Goal: Information Seeking & Learning: Learn about a topic

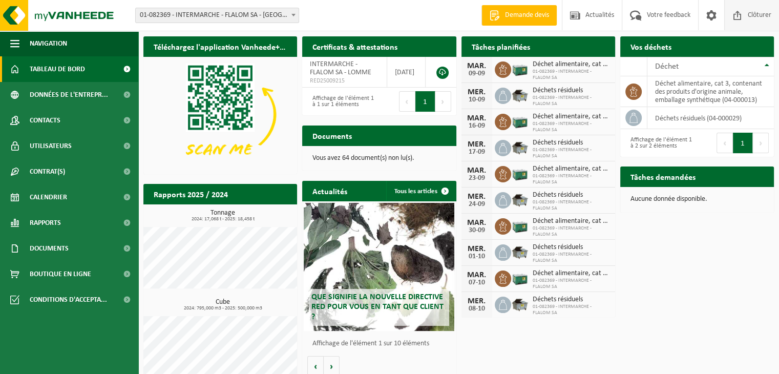
click at [763, 10] on span "Clôturer" at bounding box center [759, 15] width 29 height 30
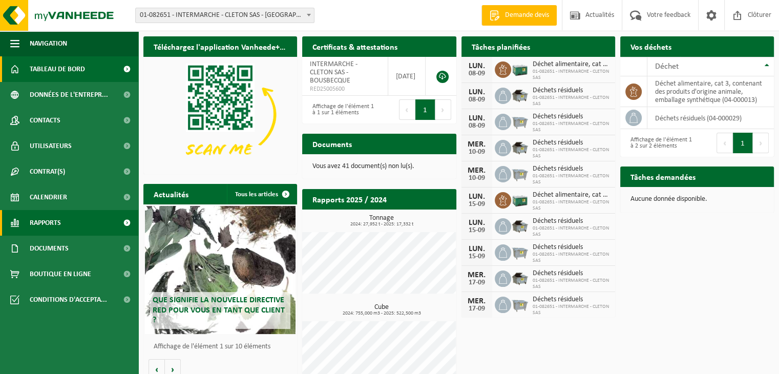
click at [56, 212] on span "Rapports" at bounding box center [45, 223] width 31 height 26
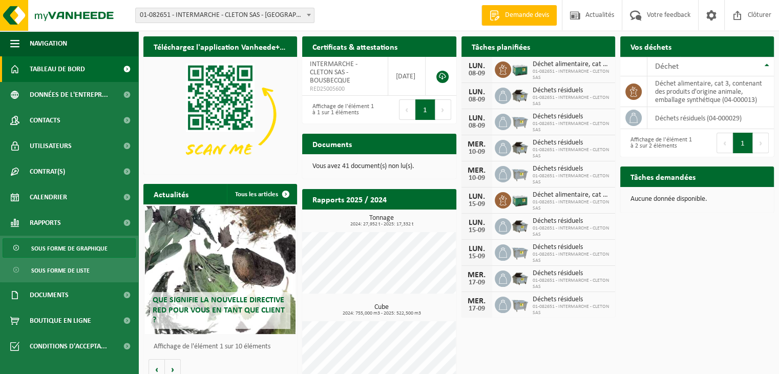
click at [74, 246] on span "Sous forme de graphique" at bounding box center [69, 248] width 76 height 19
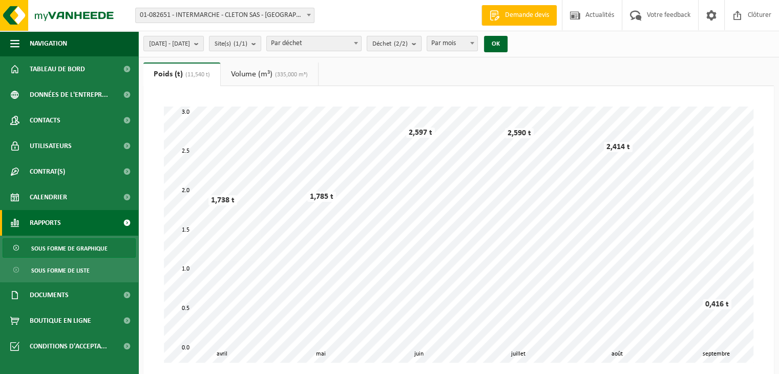
click at [421, 38] on b "submit" at bounding box center [416, 43] width 9 height 14
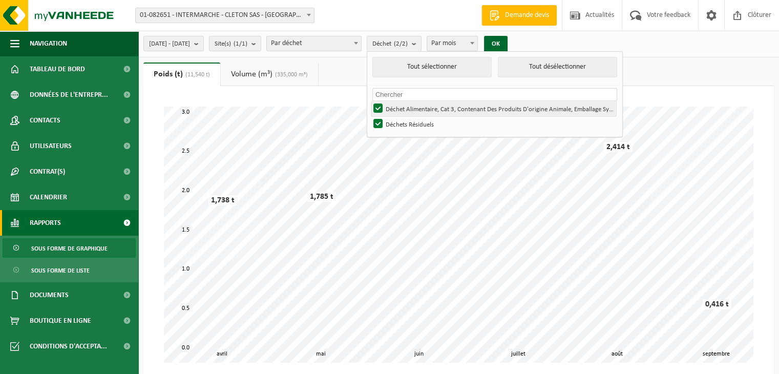
click at [404, 105] on label "Déchet Alimentaire, Cat 3, Contenant Des Produits D'origine Animale, Emballage …" at bounding box center [493, 108] width 245 height 15
click at [370, 101] on input "Déchet Alimentaire, Cat 3, Contenant Des Produits D'origine Animale, Emballage …" at bounding box center [369, 100] width 1 height 1
checkbox input "false"
click at [507, 43] on button "OK" at bounding box center [496, 44] width 24 height 16
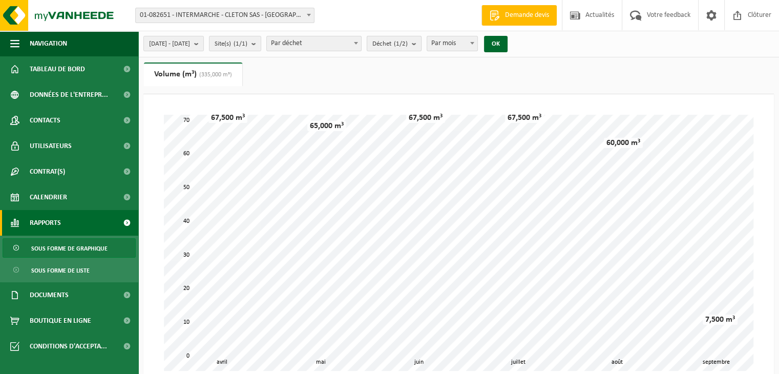
click at [407, 50] on span "Déchet (1/2)" at bounding box center [389, 43] width 35 height 15
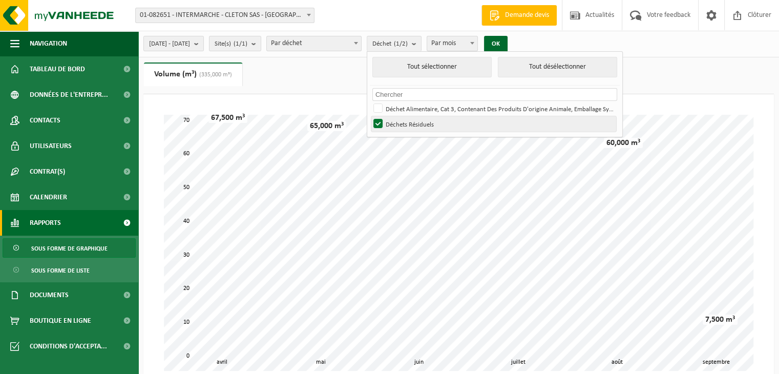
click at [413, 119] on label "Déchets Résiduels" at bounding box center [493, 123] width 245 height 15
click at [370, 116] on input "Déchets Résiduels" at bounding box center [369, 116] width 1 height 1
checkbox input "false"
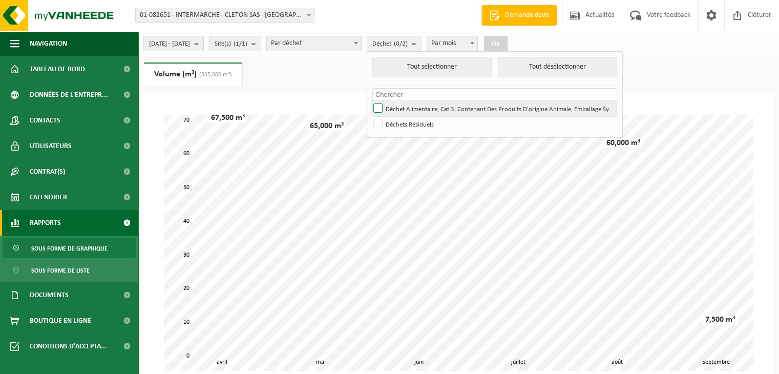
click at [408, 111] on label "Déchet Alimentaire, Cat 3, Contenant Des Produits D'origine Animale, Emballage …" at bounding box center [493, 108] width 245 height 15
click at [370, 101] on input "Déchet Alimentaire, Cat 3, Contenant Des Produits D'origine Animale, Emballage …" at bounding box center [369, 100] width 1 height 1
checkbox input "true"
click at [507, 41] on button "OK" at bounding box center [496, 44] width 24 height 16
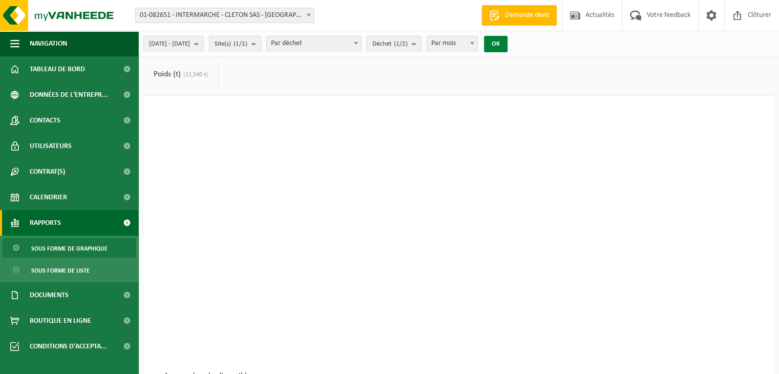
click at [507, 41] on button "OK" at bounding box center [496, 44] width 24 height 16
click at [91, 263] on link "Sous forme de liste" at bounding box center [69, 269] width 133 height 19
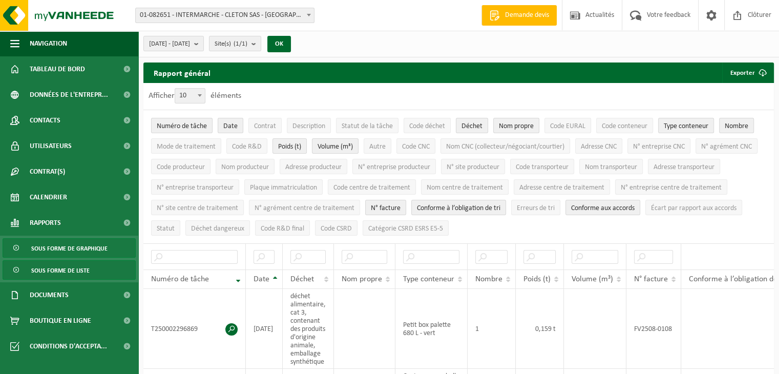
click at [84, 248] on span "Sous forme de graphique" at bounding box center [69, 248] width 76 height 19
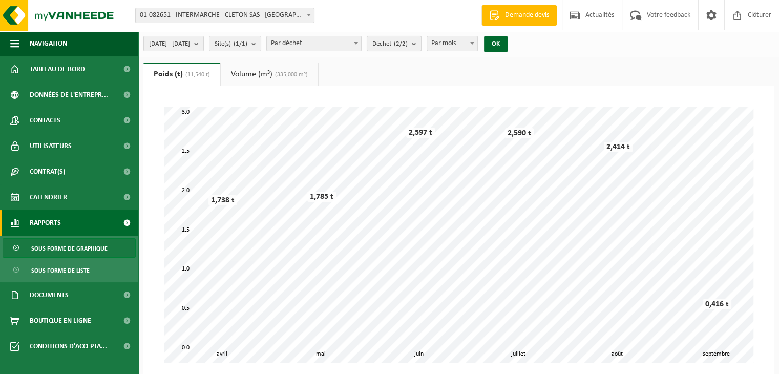
click at [407, 45] on span "Déchet (2/2)" at bounding box center [389, 43] width 35 height 15
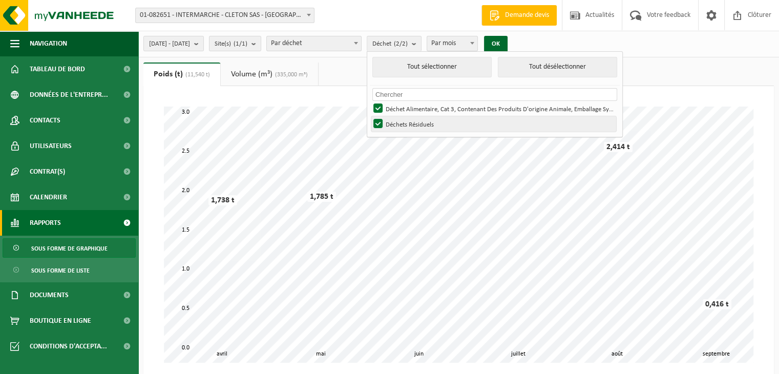
click at [408, 127] on label "Déchets Résiduels" at bounding box center [493, 123] width 245 height 15
click at [370, 116] on input "Déchets Résiduels" at bounding box center [369, 116] width 1 height 1
click at [408, 127] on label "Déchets Résiduels" at bounding box center [493, 123] width 245 height 15
click at [370, 116] on input "Déchets Résiduels" at bounding box center [369, 116] width 1 height 1
click at [408, 127] on label "Déchets Résiduels" at bounding box center [493, 123] width 245 height 15
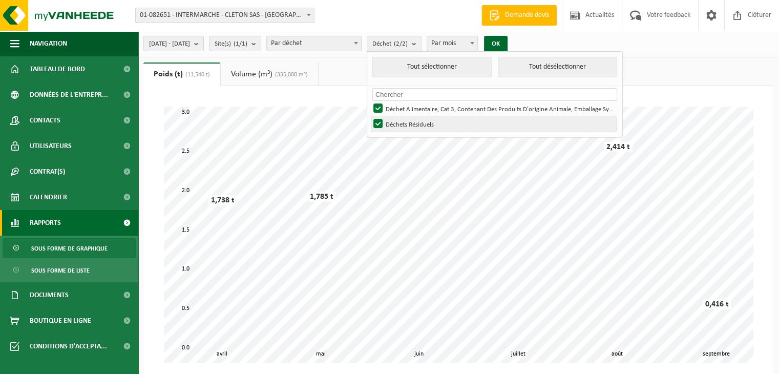
click at [370, 116] on input "Déchets Résiduels" at bounding box center [369, 116] width 1 height 1
checkbox input "false"
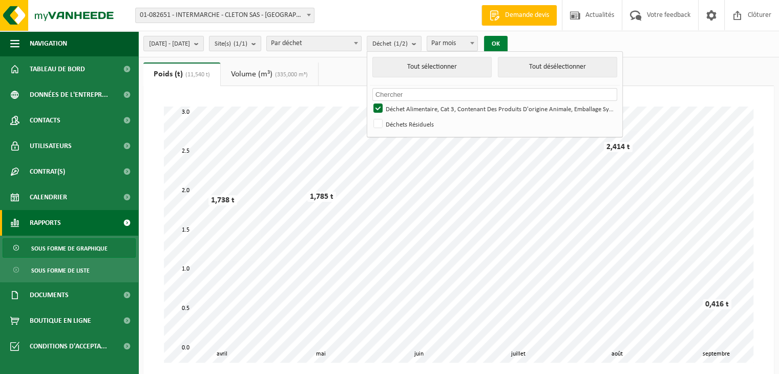
click at [507, 38] on button "OK" at bounding box center [496, 44] width 24 height 16
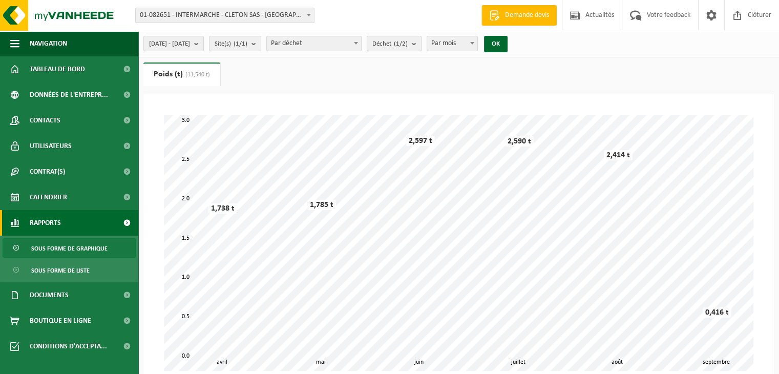
click at [407, 39] on span "Déchet (1/2)" at bounding box center [389, 43] width 35 height 15
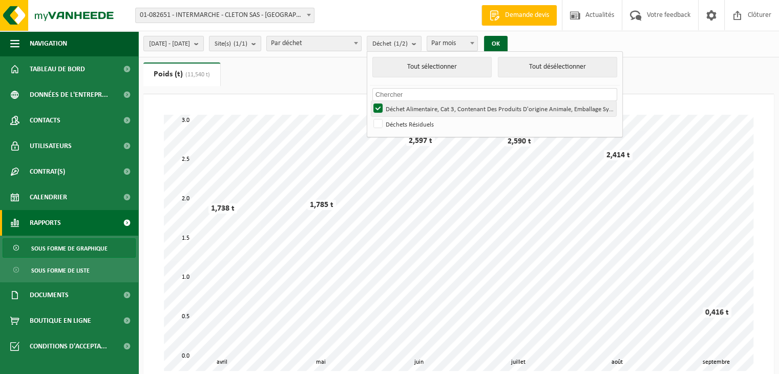
click at [401, 107] on label "Déchet Alimentaire, Cat 3, Contenant Des Produits D'origine Animale, Emballage …" at bounding box center [493, 108] width 245 height 15
click at [370, 101] on input "Déchet Alimentaire, Cat 3, Contenant Des Produits D'origine Animale, Emballage …" at bounding box center [369, 100] width 1 height 1
checkbox input "false"
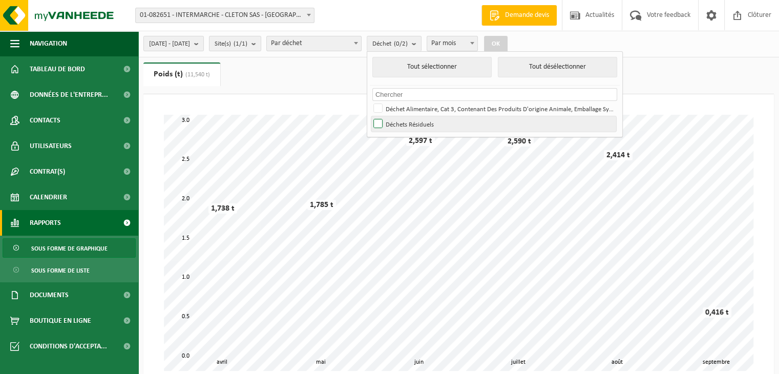
click at [408, 121] on label "Déchets Résiduels" at bounding box center [493, 123] width 245 height 15
click at [370, 116] on input "Déchets Résiduels" at bounding box center [369, 116] width 1 height 1
checkbox input "true"
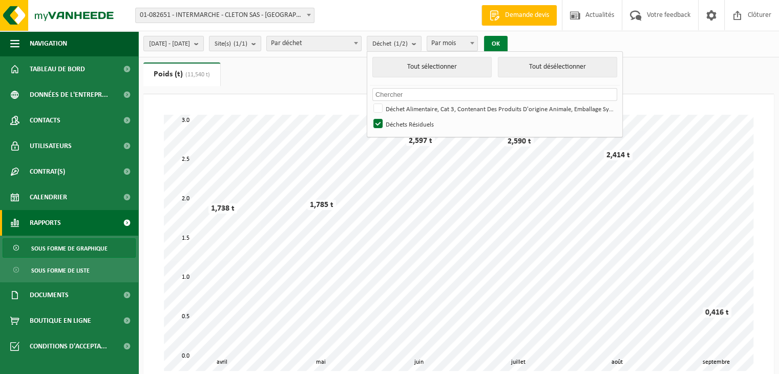
click at [507, 41] on button "OK" at bounding box center [496, 44] width 24 height 16
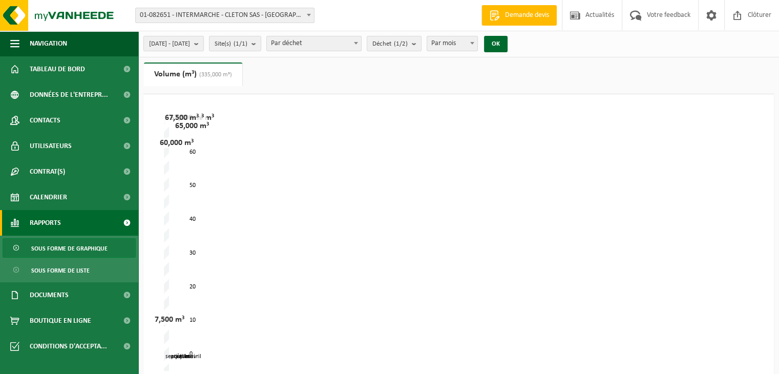
click at [65, 246] on span "Sous forme de graphique" at bounding box center [69, 248] width 76 height 19
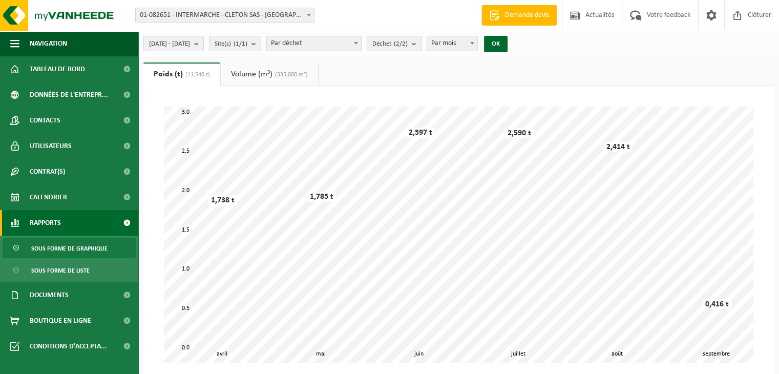
click at [407, 49] on span "Déchet (2/2)" at bounding box center [389, 43] width 35 height 15
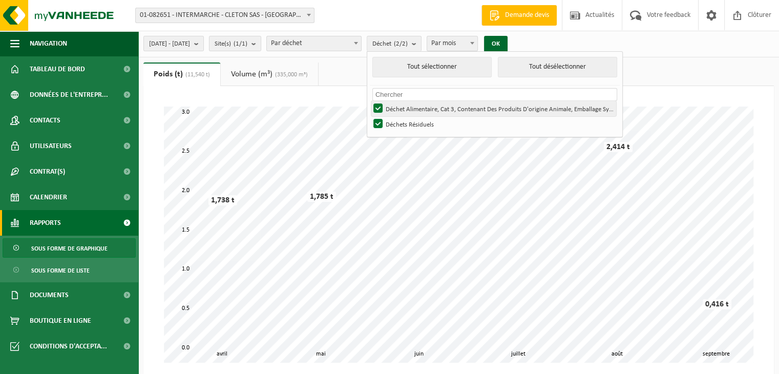
click at [403, 114] on label "Déchet Alimentaire, Cat 3, Contenant Des Produits D'origine Animale, Emballage …" at bounding box center [493, 108] width 245 height 15
click at [370, 101] on input "Déchet Alimentaire, Cat 3, Contenant Des Produits D'origine Animale, Emballage …" at bounding box center [369, 100] width 1 height 1
checkbox input "false"
click at [507, 42] on button "OK" at bounding box center [496, 44] width 24 height 16
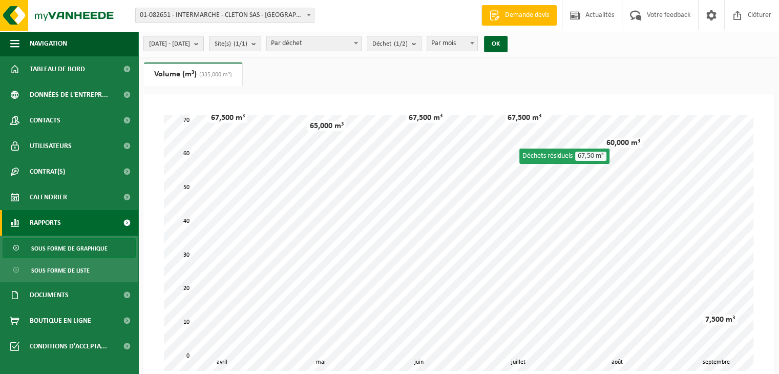
click at [190, 48] on span "2025-04-01 - 2025-09-04" at bounding box center [169, 43] width 41 height 15
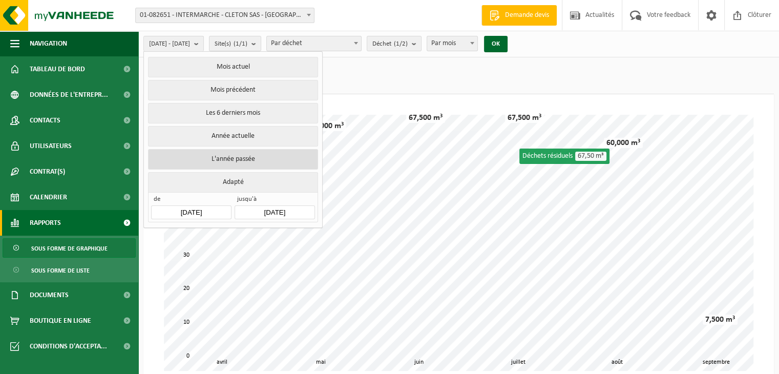
click at [241, 154] on button "L'année passée" at bounding box center [232, 159] width 169 height 20
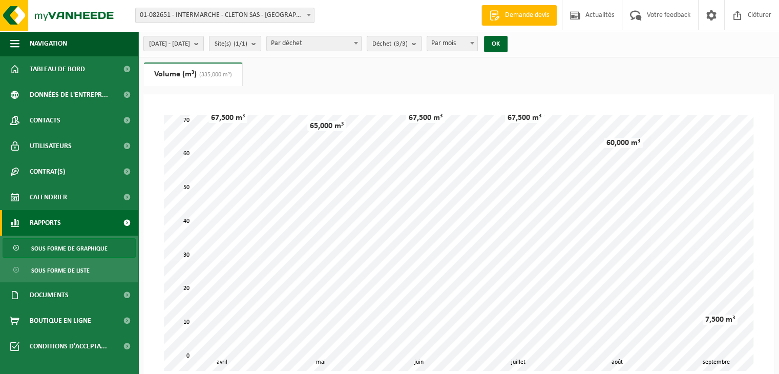
click at [421, 39] on button "Déchet (3/3)" at bounding box center [393, 43] width 55 height 15
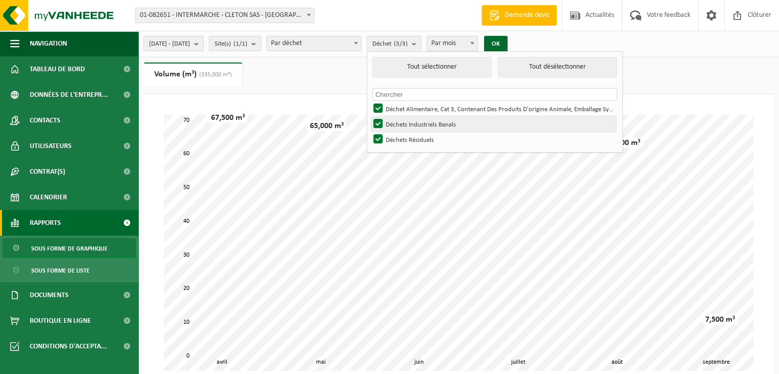
click at [419, 125] on label "Déchets Industriels Banals" at bounding box center [493, 123] width 245 height 15
click at [370, 116] on input "Déchets Industriels Banals" at bounding box center [369, 116] width 1 height 1
checkbox input "false"
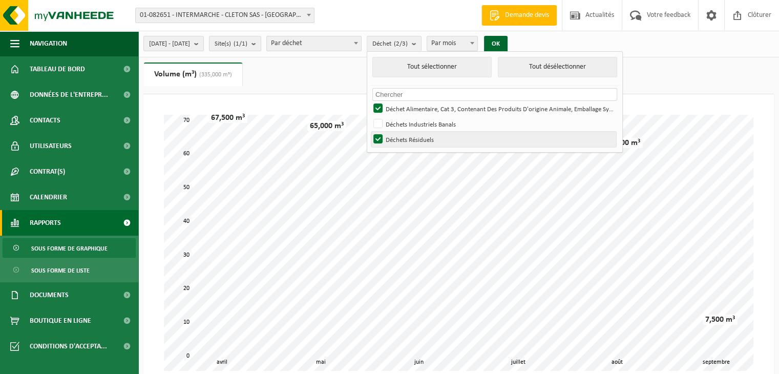
click at [423, 137] on label "Déchets Résiduels" at bounding box center [493, 139] width 245 height 15
click at [370, 132] on input "Déchets Résiduels" at bounding box center [369, 131] width 1 height 1
checkbox input "false"
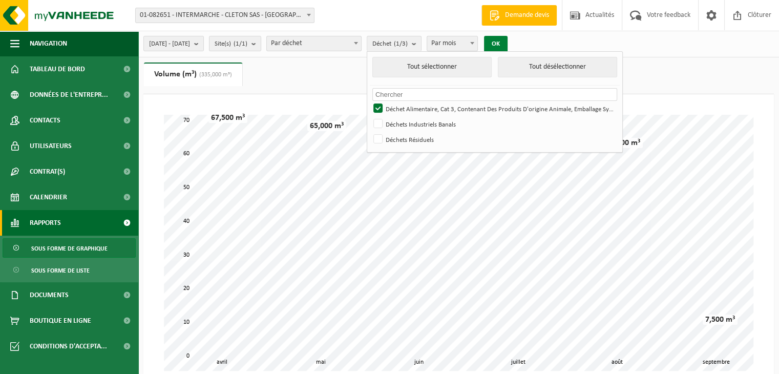
click at [507, 42] on button "OK" at bounding box center [496, 44] width 24 height 16
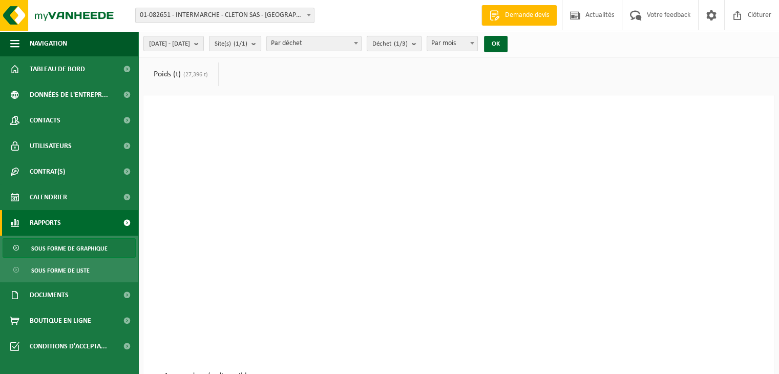
click at [407, 46] on count "(1/3)" at bounding box center [401, 43] width 14 height 7
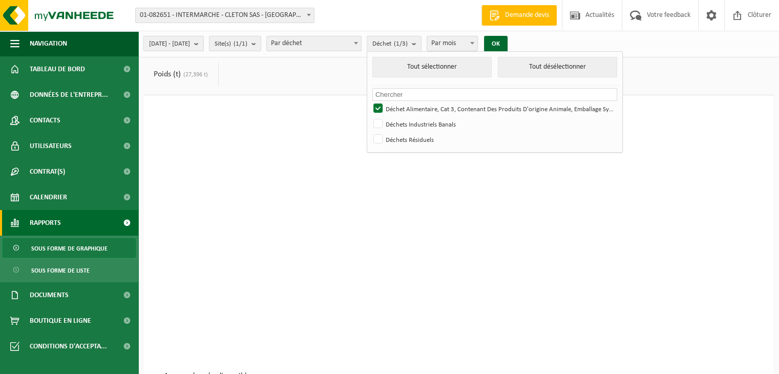
click at [326, 103] on div "Patientez Le téléchargement est un peu long en raison de la grande quantité de …" at bounding box center [458, 258] width 630 height 326
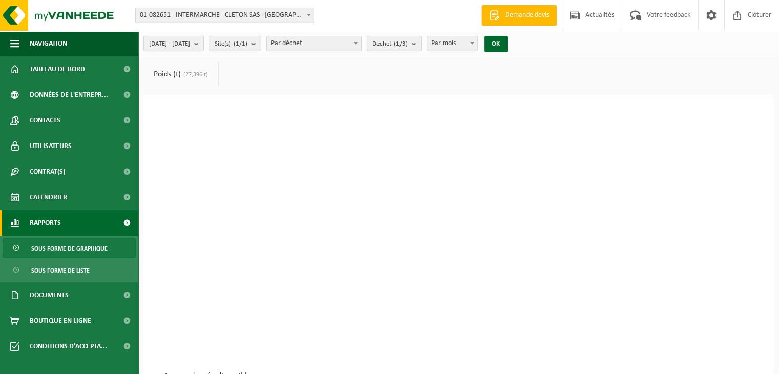
click at [190, 46] on span "[DATE] - [DATE]" at bounding box center [169, 43] width 41 height 15
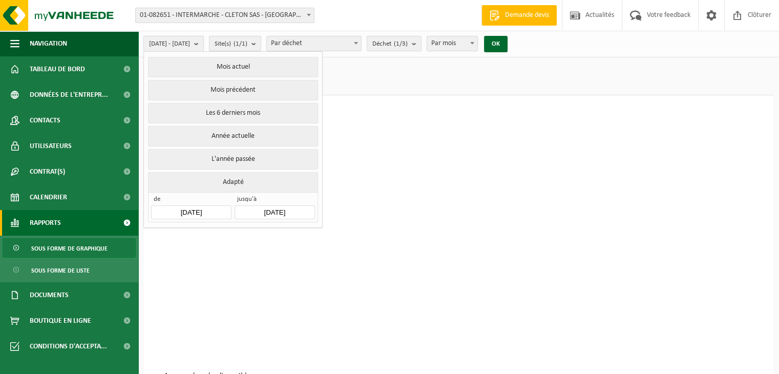
click at [190, 46] on span "[DATE] - [DATE]" at bounding box center [169, 43] width 41 height 15
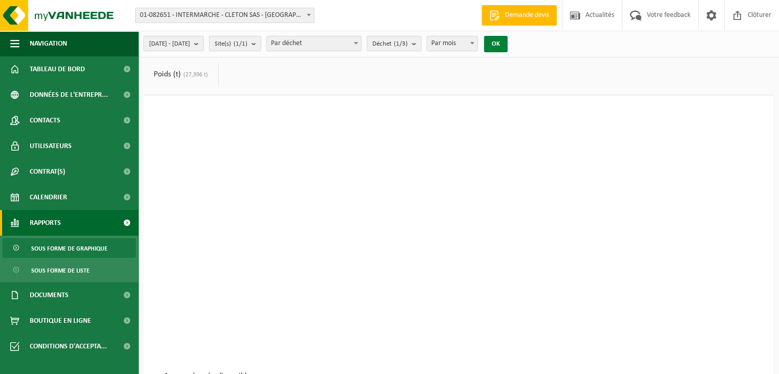
click at [507, 37] on button "OK" at bounding box center [496, 44] width 24 height 16
click at [59, 247] on span "Sous forme de graphique" at bounding box center [69, 248] width 76 height 19
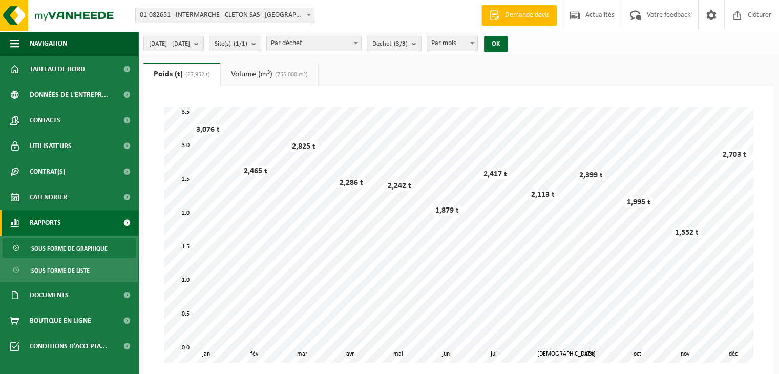
click at [407, 41] on span "Déchet (3/3)" at bounding box center [389, 43] width 35 height 15
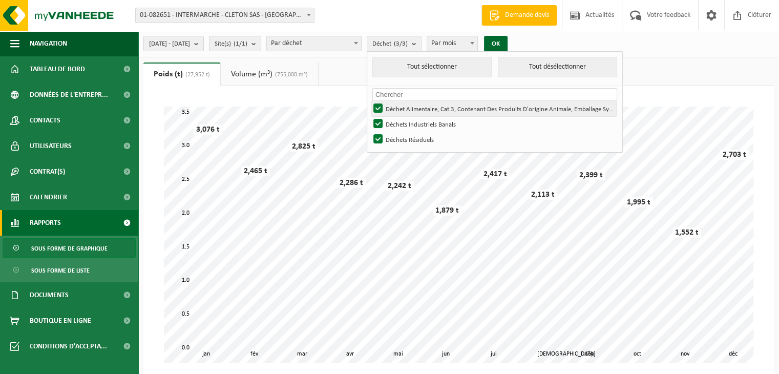
click at [434, 110] on label "Déchet Alimentaire, Cat 3, Contenant Des Produits D'origine Animale, Emballage …" at bounding box center [493, 108] width 245 height 15
click at [370, 101] on input "Déchet Alimentaire, Cat 3, Contenant Des Produits D'origine Animale, Emballage …" at bounding box center [369, 100] width 1 height 1
click at [434, 110] on label "Déchet Alimentaire, Cat 3, Contenant Des Produits D'origine Animale, Emballage …" at bounding box center [493, 108] width 245 height 15
click at [370, 101] on input "Déchet Alimentaire, Cat 3, Contenant Des Produits D'origine Animale, Emballage …" at bounding box center [369, 100] width 1 height 1
checkbox input "true"
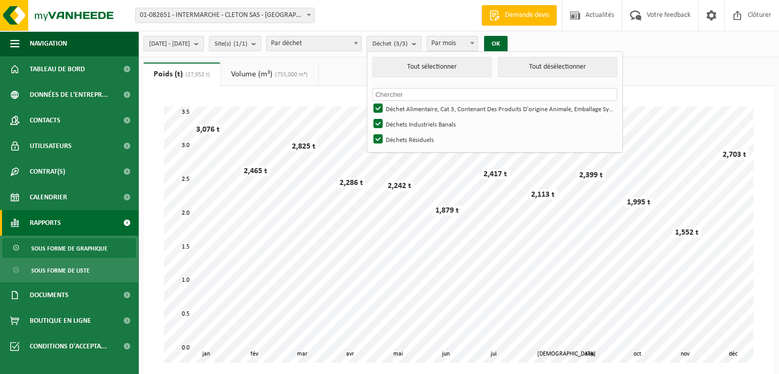
click at [311, 97] on div "Patientez Le téléchargement est un peu long en raison de la grande quantité de …" at bounding box center [459, 234] width 610 height 276
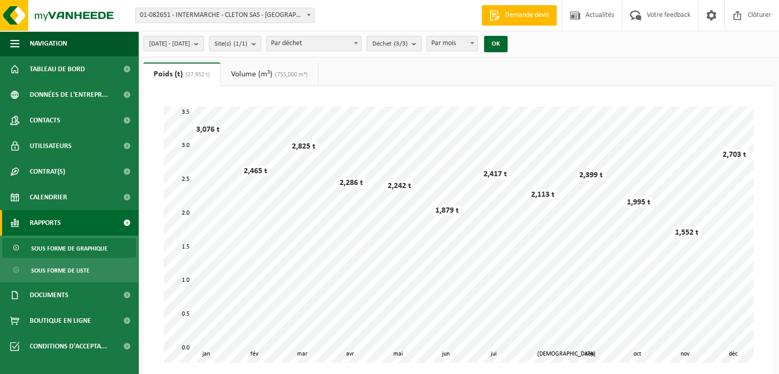
click at [407, 40] on count "(3/3)" at bounding box center [401, 43] width 14 height 7
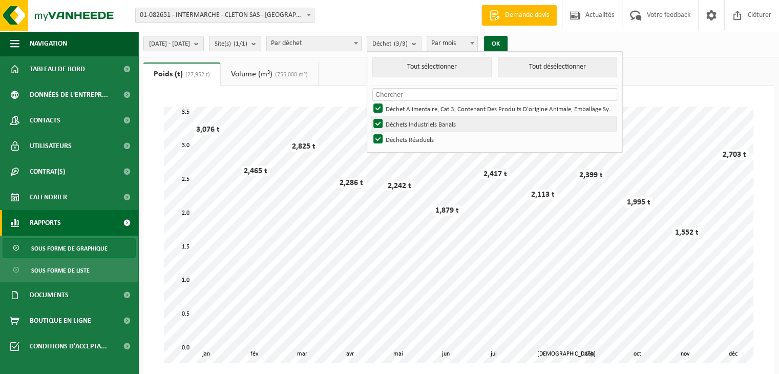
click at [410, 119] on label "Déchets Industriels Banals" at bounding box center [493, 123] width 245 height 15
click at [370, 116] on input "Déchets Industriels Banals" at bounding box center [369, 116] width 1 height 1
checkbox input "false"
click at [401, 114] on label "Déchet Alimentaire, Cat 3, Contenant Des Produits D'origine Animale, Emballage …" at bounding box center [493, 108] width 245 height 15
click at [370, 101] on input "Déchet Alimentaire, Cat 3, Contenant Des Produits D'origine Animale, Emballage …" at bounding box center [369, 100] width 1 height 1
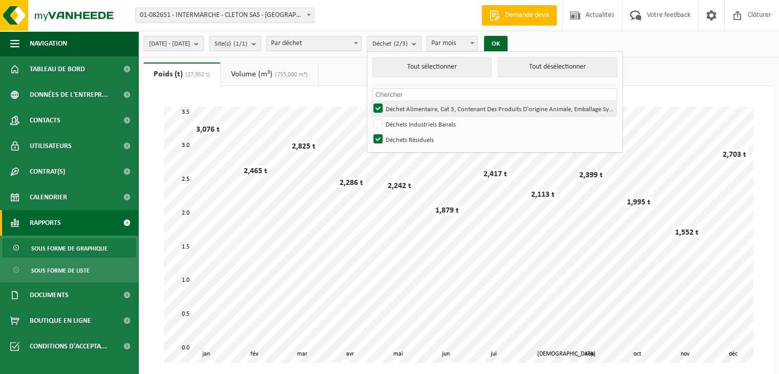
checkbox input "false"
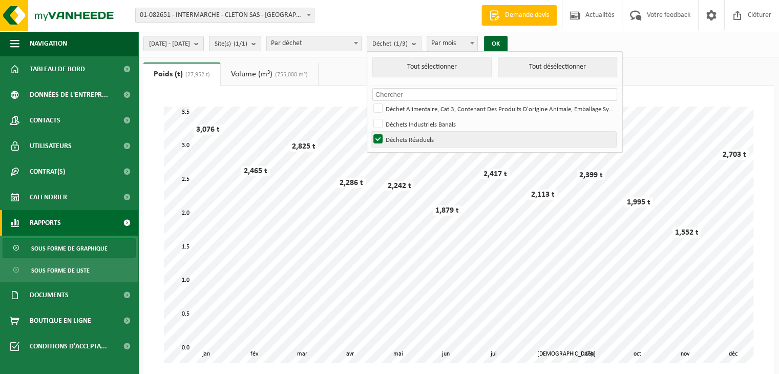
click at [405, 141] on label "Déchets Résiduels" at bounding box center [493, 139] width 245 height 15
click at [370, 132] on input "Déchets Résiduels" at bounding box center [369, 131] width 1 height 1
checkbox input "false"
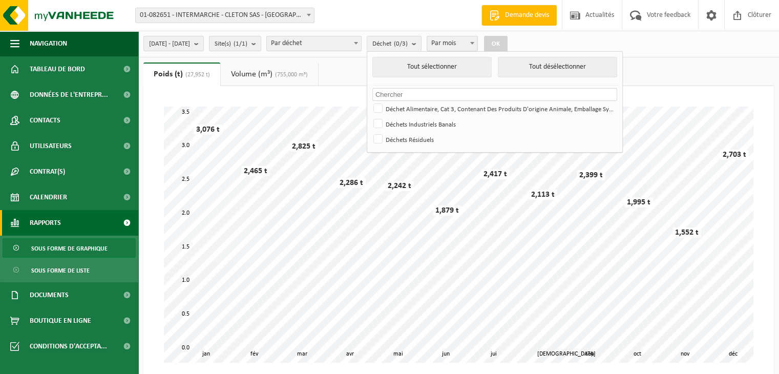
click at [251, 66] on link "Volume (m³) (755,000 m³)" at bounding box center [269, 74] width 97 height 24
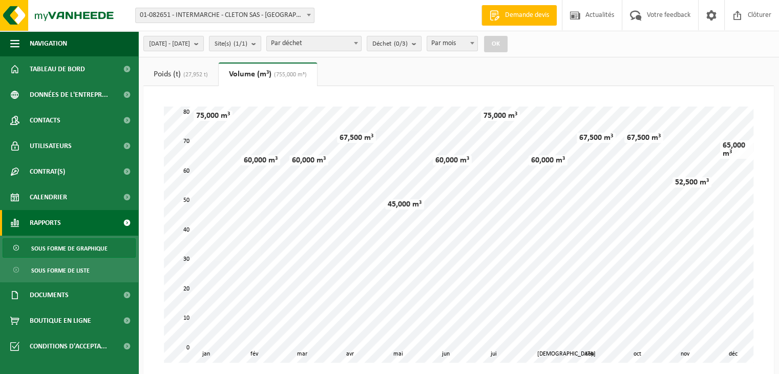
click at [193, 68] on link "Poids (t) (27,952 t)" at bounding box center [180, 74] width 75 height 24
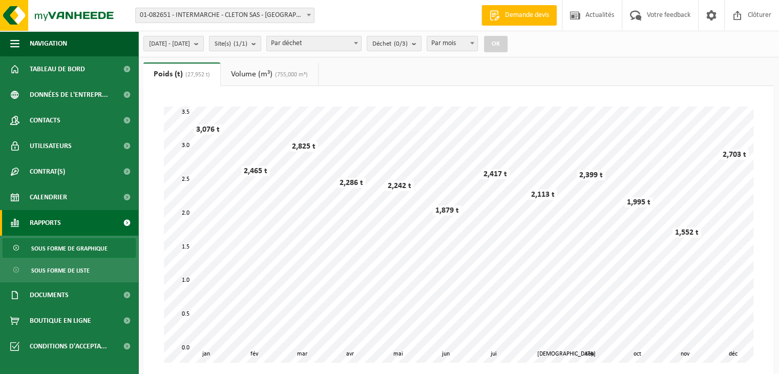
click at [81, 215] on link "Rapports" at bounding box center [69, 223] width 138 height 26
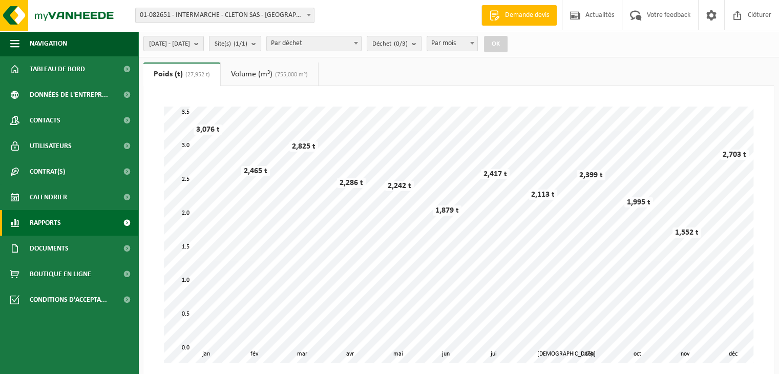
click at [87, 230] on link "Rapports" at bounding box center [69, 223] width 138 height 26
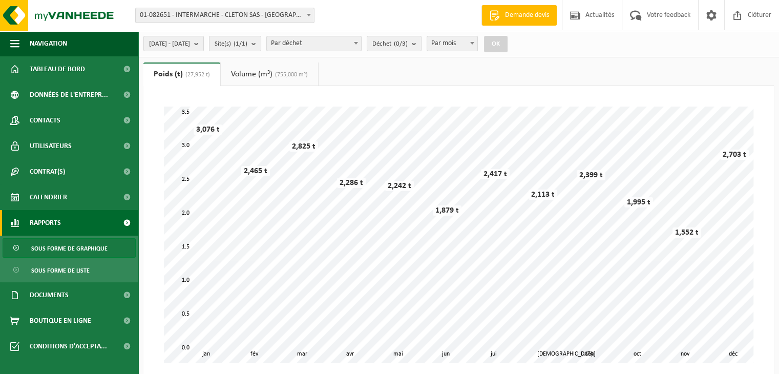
click at [77, 254] on span "Sous forme de graphique" at bounding box center [69, 248] width 76 height 19
click at [421, 51] on button "Déchet (3/3)" at bounding box center [393, 43] width 55 height 15
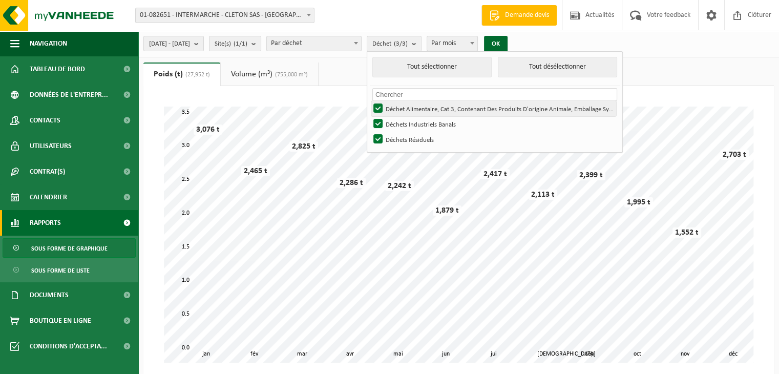
click at [420, 111] on label "Déchet Alimentaire, Cat 3, Contenant Des Produits D'origine Animale, Emballage …" at bounding box center [493, 108] width 245 height 15
click at [370, 101] on input "Déchet Alimentaire, Cat 3, Contenant Des Produits D'origine Animale, Emballage …" at bounding box center [369, 100] width 1 height 1
checkbox input "false"
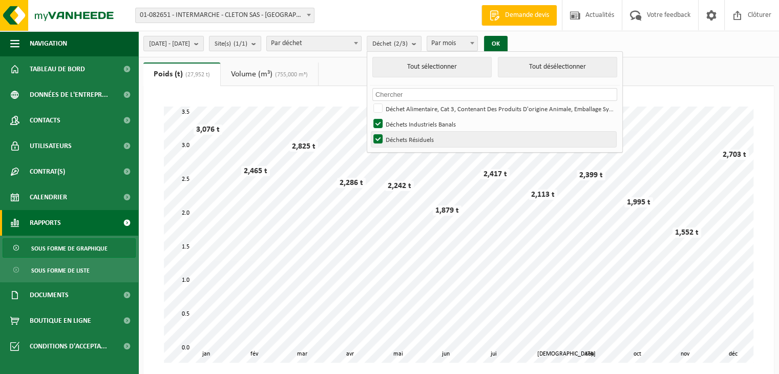
click at [420, 144] on label "Déchets Résiduels" at bounding box center [493, 139] width 245 height 15
click at [370, 132] on input "Déchets Résiduels" at bounding box center [369, 131] width 1 height 1
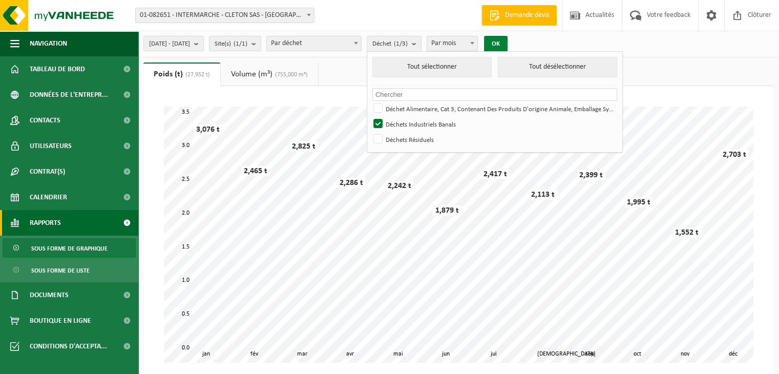
click at [507, 40] on button "OK" at bounding box center [496, 44] width 24 height 16
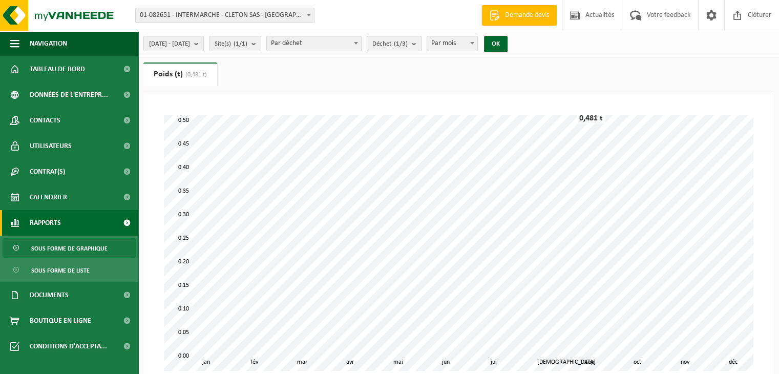
click at [421, 46] on button "Déchet (1/3)" at bounding box center [393, 43] width 55 height 15
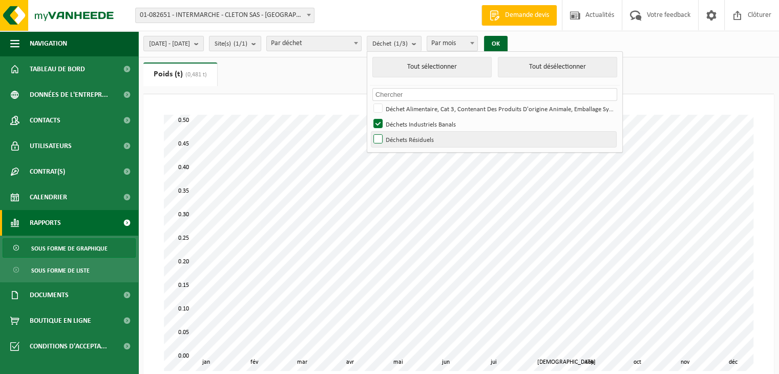
click at [416, 137] on label "Déchets Résiduels" at bounding box center [493, 139] width 245 height 15
click at [370, 132] on input "Déchets Résiduels" at bounding box center [369, 131] width 1 height 1
checkbox input "true"
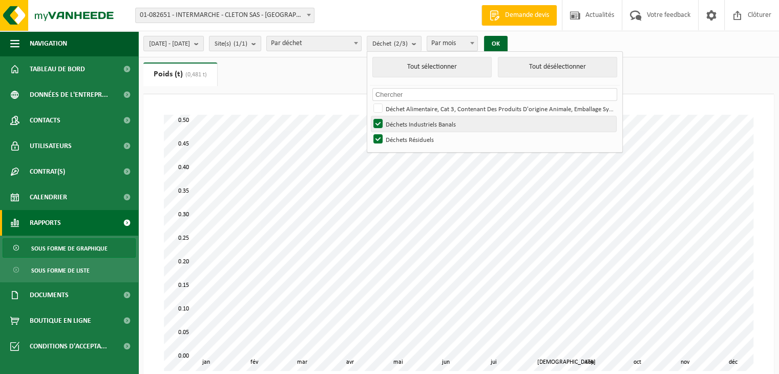
click at [407, 123] on label "Déchets Industriels Banals" at bounding box center [493, 123] width 245 height 15
click at [370, 116] on input "Déchets Industriels Banals" at bounding box center [369, 116] width 1 height 1
checkbox input "false"
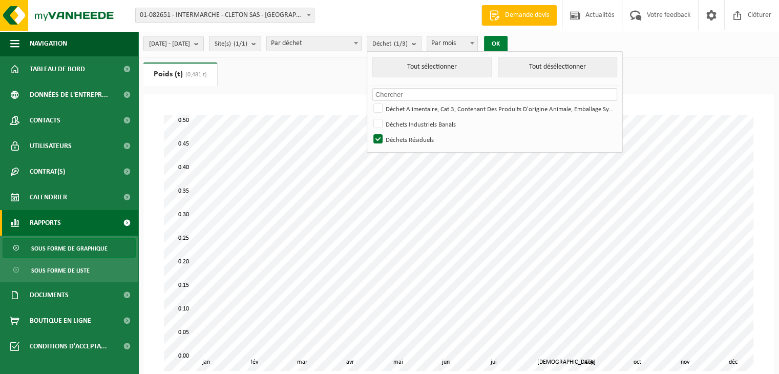
click at [507, 46] on button "OK" at bounding box center [496, 44] width 24 height 16
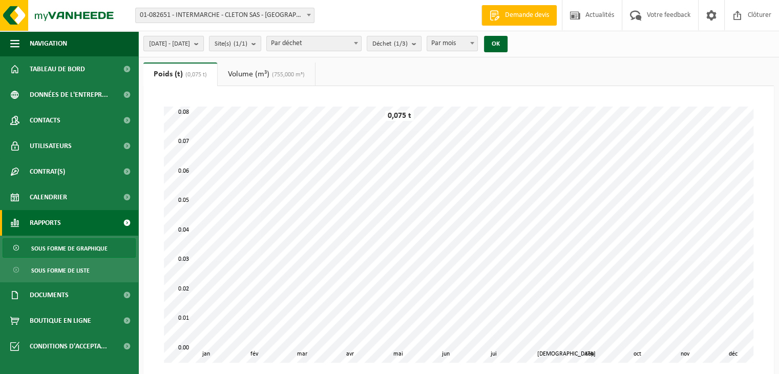
click at [204, 42] on button "[DATE] - [DATE]" at bounding box center [173, 43] width 60 height 15
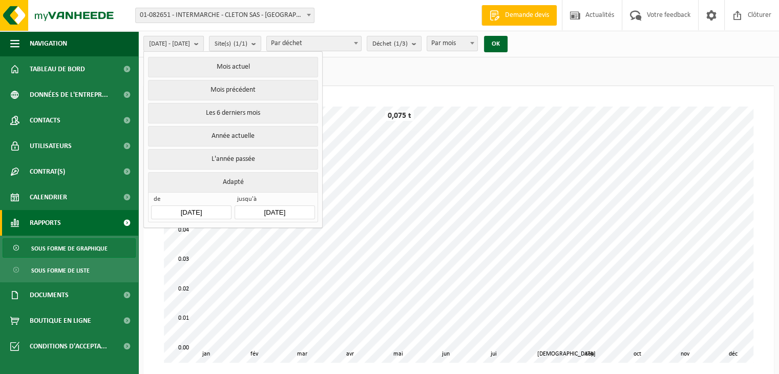
click at [204, 42] on button "[DATE] - [DATE]" at bounding box center [173, 43] width 60 height 15
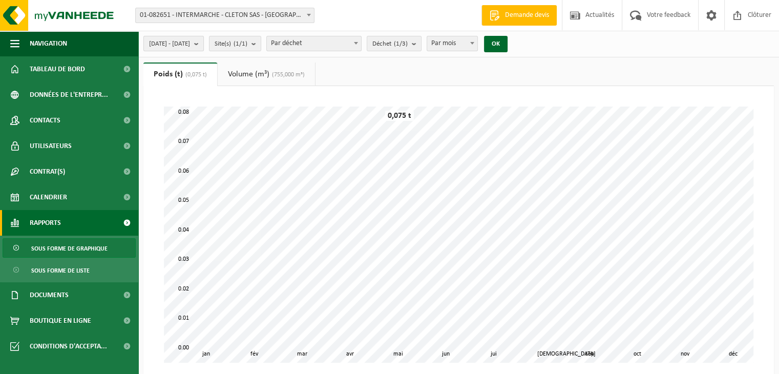
click at [204, 42] on button "[DATE] - [DATE]" at bounding box center [173, 43] width 60 height 15
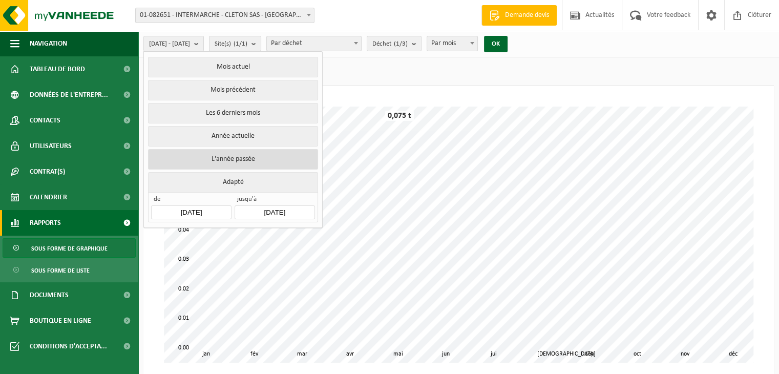
click at [232, 158] on button "L'année passée" at bounding box center [232, 159] width 169 height 20
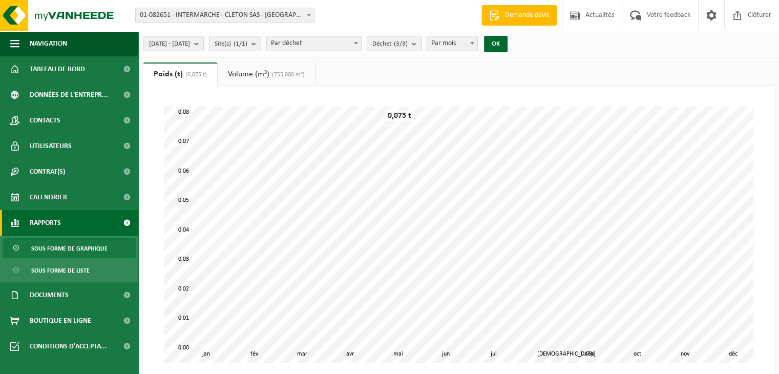
click at [407, 45] on span "Déchet (3/3)" at bounding box center [389, 43] width 35 height 15
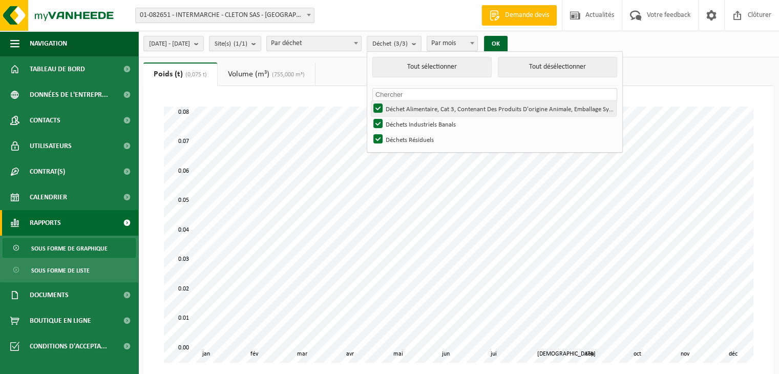
click at [415, 111] on label "Déchet Alimentaire, Cat 3, Contenant Des Produits D'origine Animale, Emballage …" at bounding box center [493, 108] width 245 height 15
click at [370, 101] on input "Déchet Alimentaire, Cat 3, Contenant Des Produits D'origine Animale, Emballage …" at bounding box center [369, 100] width 1 height 1
checkbox input "false"
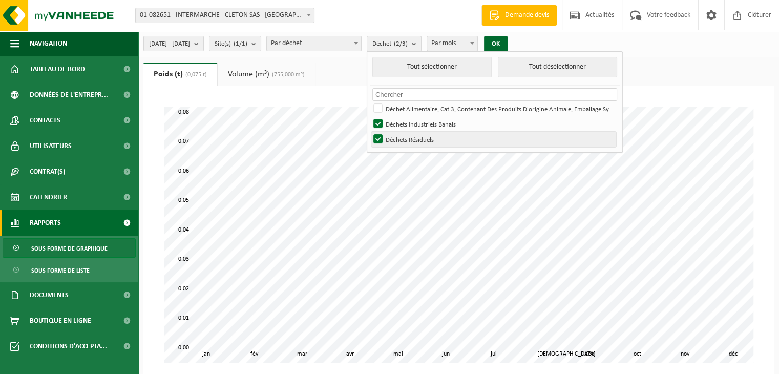
drag, startPoint x: 416, startPoint y: 126, endPoint x: 413, endPoint y: 145, distance: 19.7
click at [413, 145] on ul "Tout sélectionner Tout désélectionner Pas de matériel disponible pour le crénea…" at bounding box center [494, 102] width 255 height 100
click at [413, 145] on label "Déchets Résiduels" at bounding box center [493, 139] width 245 height 15
click at [370, 132] on input "Déchets Résiduels" at bounding box center [369, 131] width 1 height 1
click at [413, 145] on label "Déchets Résiduels" at bounding box center [493, 139] width 245 height 15
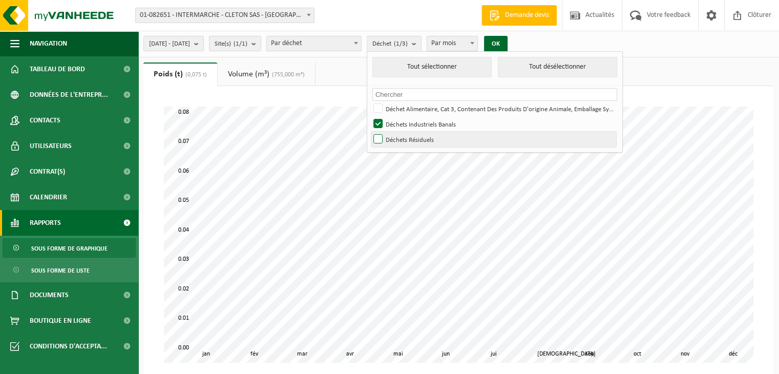
click at [370, 132] on input "Déchets Résiduels" at bounding box center [369, 131] width 1 height 1
checkbox input "true"
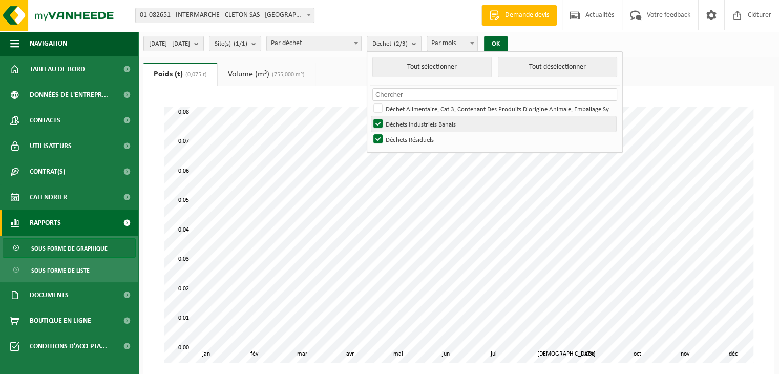
click at [400, 120] on label "Déchets Industriels Banals" at bounding box center [493, 123] width 245 height 15
click at [370, 116] on input "Déchets Industriels Banals" at bounding box center [369, 116] width 1 height 1
checkbox input "false"
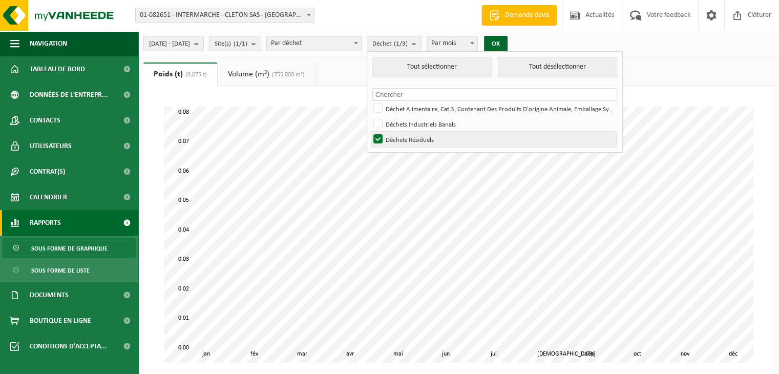
click at [407, 140] on label "Déchets Résiduels" at bounding box center [493, 139] width 245 height 15
click at [370, 132] on input "Déchets Résiduels" at bounding box center [369, 131] width 1 height 1
checkbox input "false"
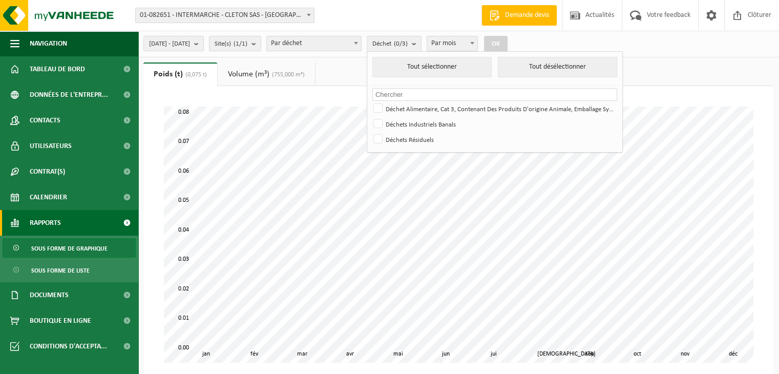
click at [59, 228] on span "Rapports" at bounding box center [45, 223] width 31 height 26
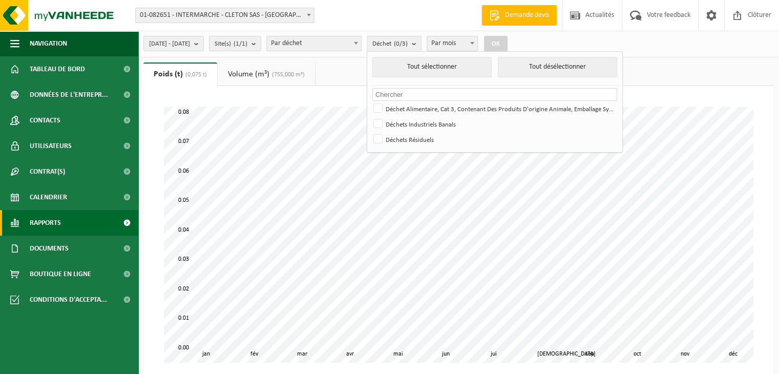
click at [59, 228] on span "Rapports" at bounding box center [45, 223] width 31 height 26
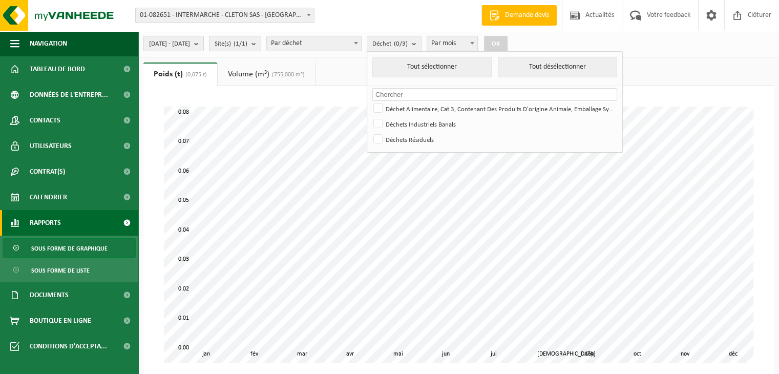
click at [55, 244] on span "Sous forme de graphique" at bounding box center [69, 248] width 76 height 19
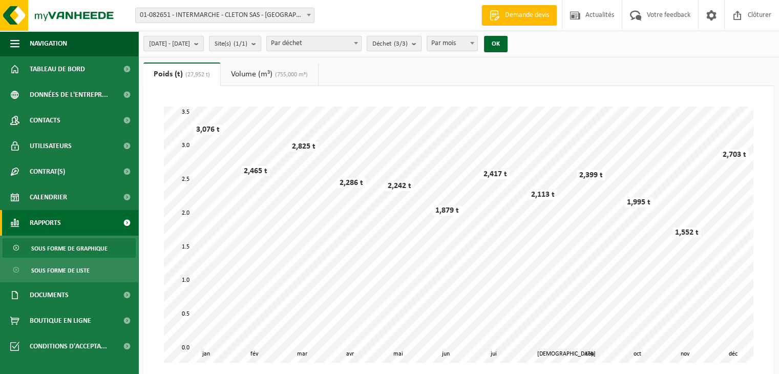
click at [407, 48] on span "Déchet (3/3)" at bounding box center [389, 43] width 35 height 15
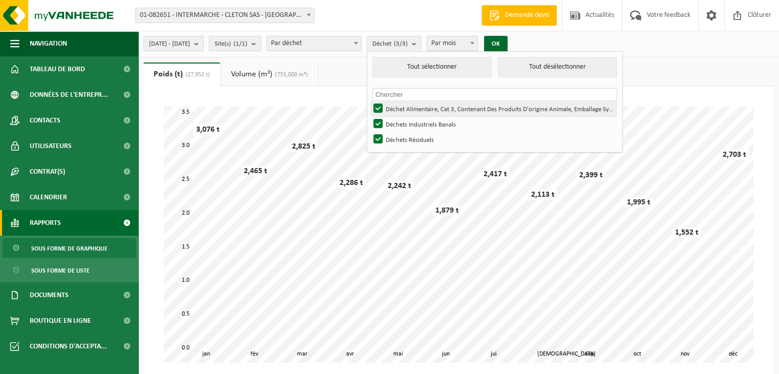
click at [405, 101] on label "Déchet Alimentaire, Cat 3, Contenant Des Produits D'origine Animale, Emballage …" at bounding box center [493, 108] width 245 height 15
click at [370, 100] on input "Déchet Alimentaire, Cat 3, Contenant Des Produits D'origine Animale, Emballage …" at bounding box center [369, 100] width 1 height 1
checkbox input "false"
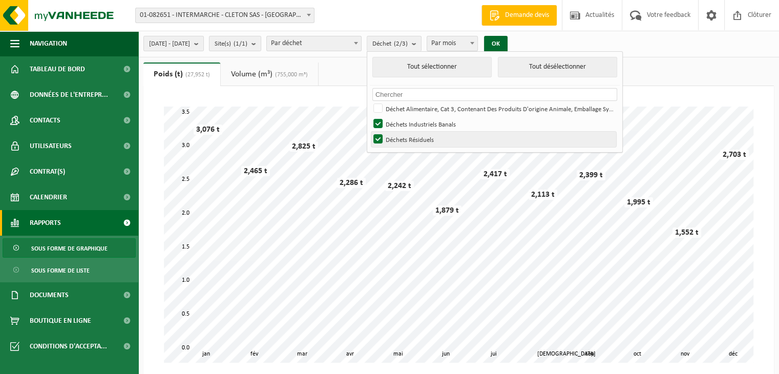
click at [406, 139] on label "Déchets Résiduels" at bounding box center [493, 139] width 245 height 15
click at [370, 132] on input "Déchets Résiduels" at bounding box center [369, 131] width 1 height 1
checkbox input "false"
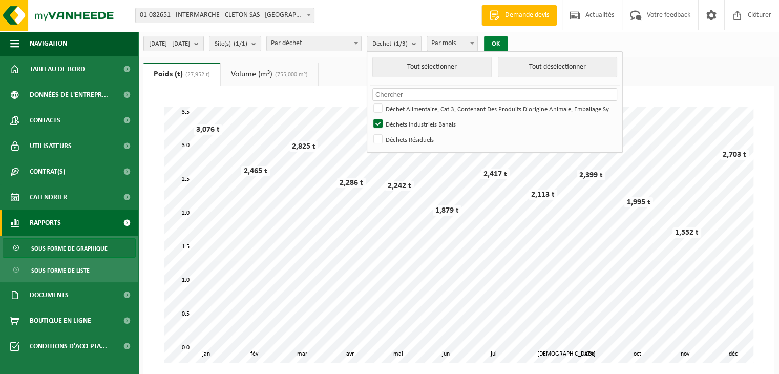
click at [507, 46] on button "OK" at bounding box center [496, 44] width 24 height 16
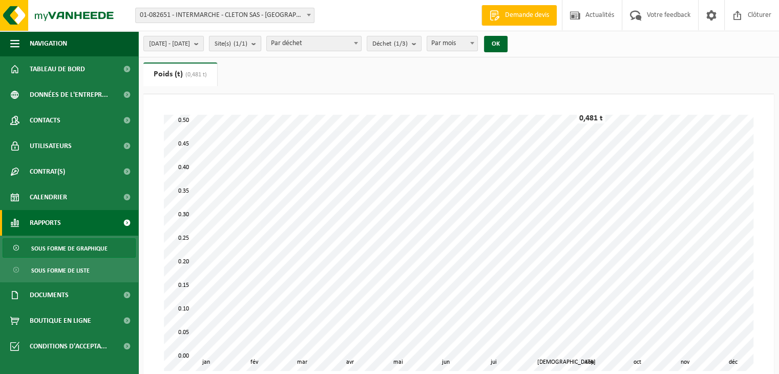
click at [247, 46] on count "(1/1)" at bounding box center [240, 43] width 14 height 7
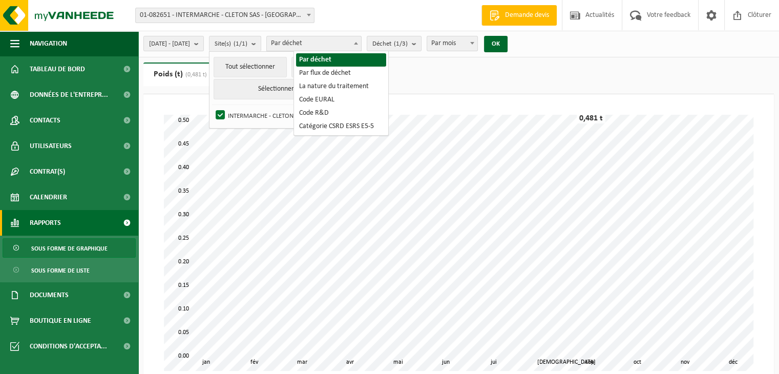
click at [333, 41] on span "Par déchet" at bounding box center [314, 43] width 94 height 14
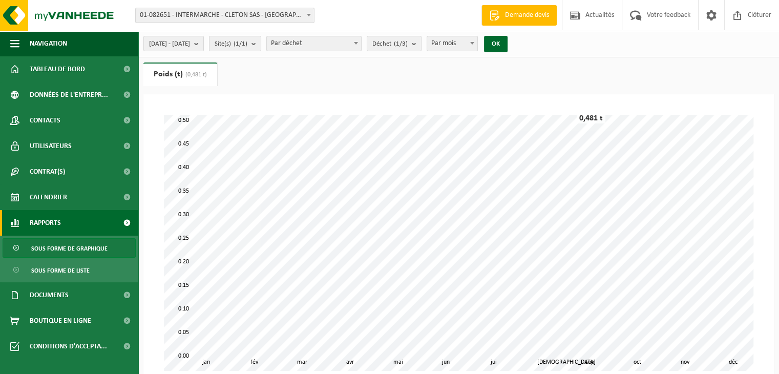
click at [333, 41] on span "Par déchet" at bounding box center [314, 43] width 94 height 14
click at [422, 52] on div "2024-01-01 - 2024-12-31 Mois actuel Mois précédent Les 6 derniers mois Année ac…" at bounding box center [328, 44] width 380 height 22
click at [407, 48] on span "Déchet (1/3)" at bounding box center [389, 43] width 35 height 15
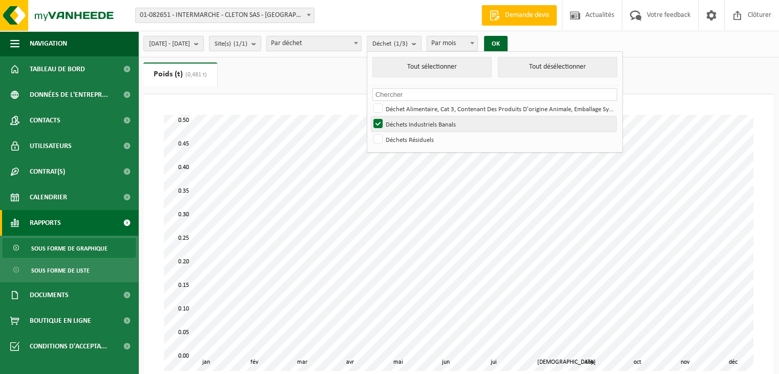
click at [411, 123] on label "Déchets Industriels Banals" at bounding box center [493, 123] width 245 height 15
click at [370, 116] on input "Déchets Industriels Banals" at bounding box center [369, 116] width 1 height 1
click at [437, 125] on label "Déchets Industriels Banals" at bounding box center [493, 123] width 245 height 15
click at [370, 116] on input "Déchets Industriels Banals" at bounding box center [369, 116] width 1 height 1
checkbox input "true"
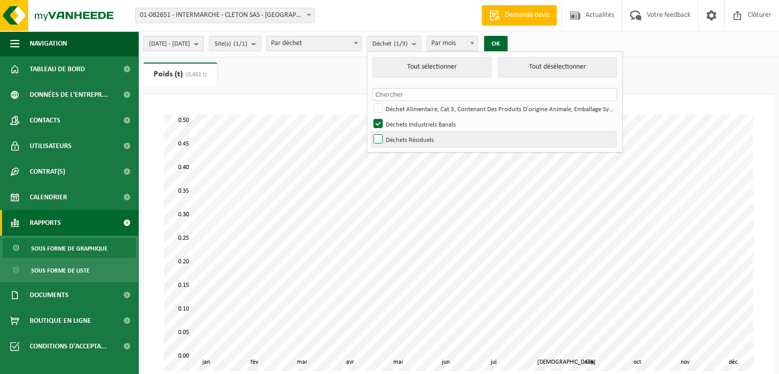
click at [428, 141] on label "Déchets Résiduels" at bounding box center [493, 139] width 245 height 15
click at [370, 132] on input "Déchets Résiduels" at bounding box center [369, 131] width 1 height 1
checkbox input "true"
click at [507, 38] on button "OK" at bounding box center [496, 44] width 24 height 16
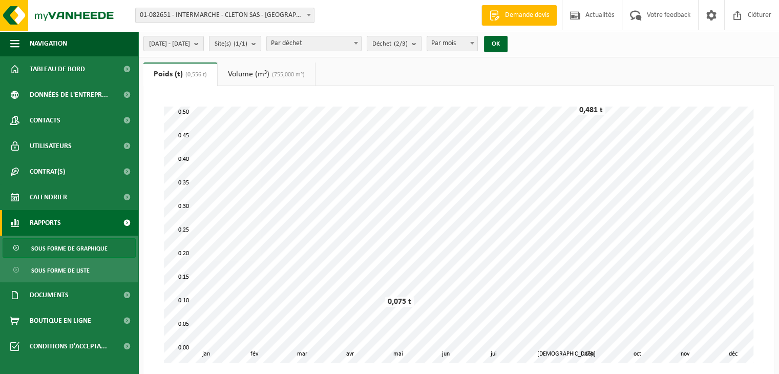
click at [82, 250] on span "Sous forme de graphique" at bounding box center [69, 248] width 76 height 19
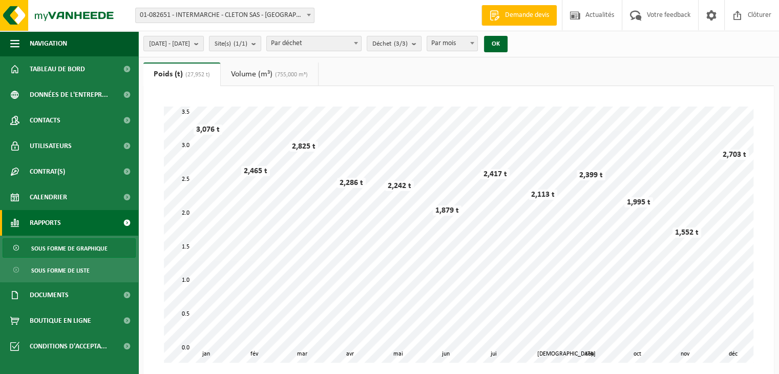
click at [305, 72] on span "(755,000 m³)" at bounding box center [289, 75] width 35 height 6
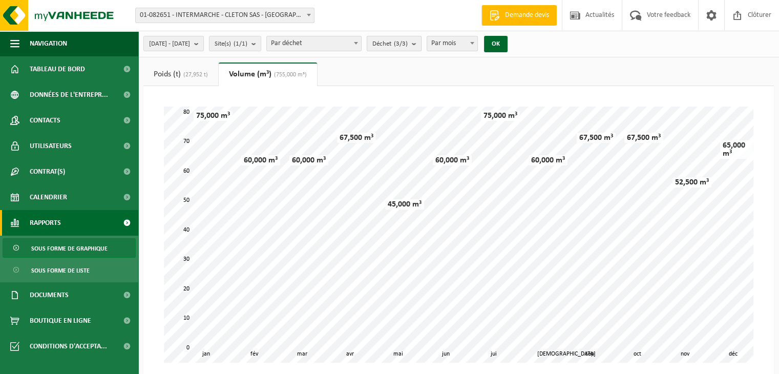
click at [407, 50] on span "Déchet (3/3)" at bounding box center [389, 43] width 35 height 15
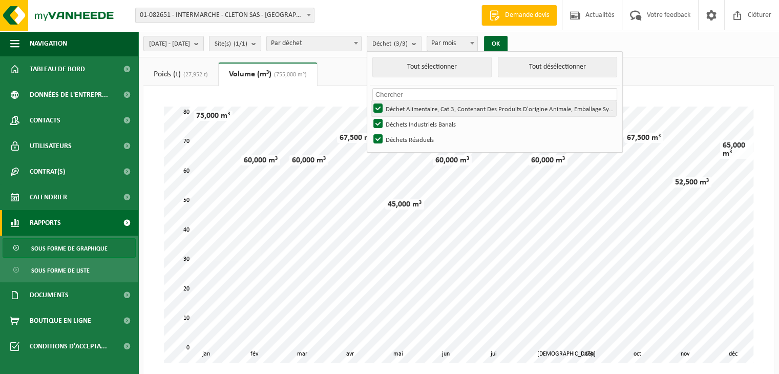
click at [427, 107] on label "Déchet Alimentaire, Cat 3, Contenant Des Produits D'origine Animale, Emballage …" at bounding box center [493, 108] width 245 height 15
click at [370, 101] on input "Déchet Alimentaire, Cat 3, Contenant Des Produits D'origine Animale, Emballage …" at bounding box center [369, 100] width 1 height 1
checkbox input "false"
click at [507, 47] on button "OK" at bounding box center [496, 44] width 24 height 16
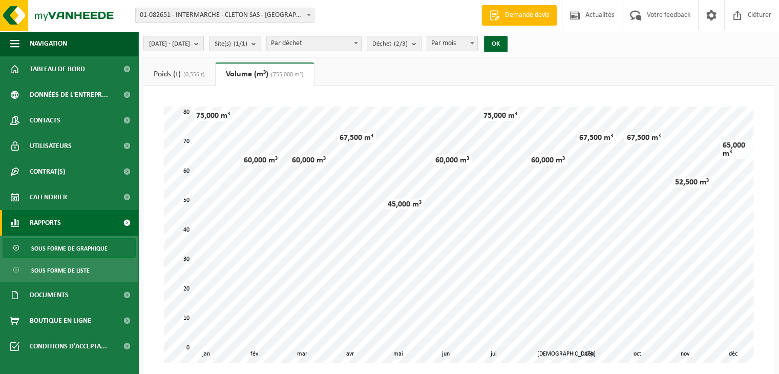
click at [201, 74] on span "(0,556 t)" at bounding box center [193, 75] width 24 height 6
